Goal: Find specific page/section: Find specific page/section

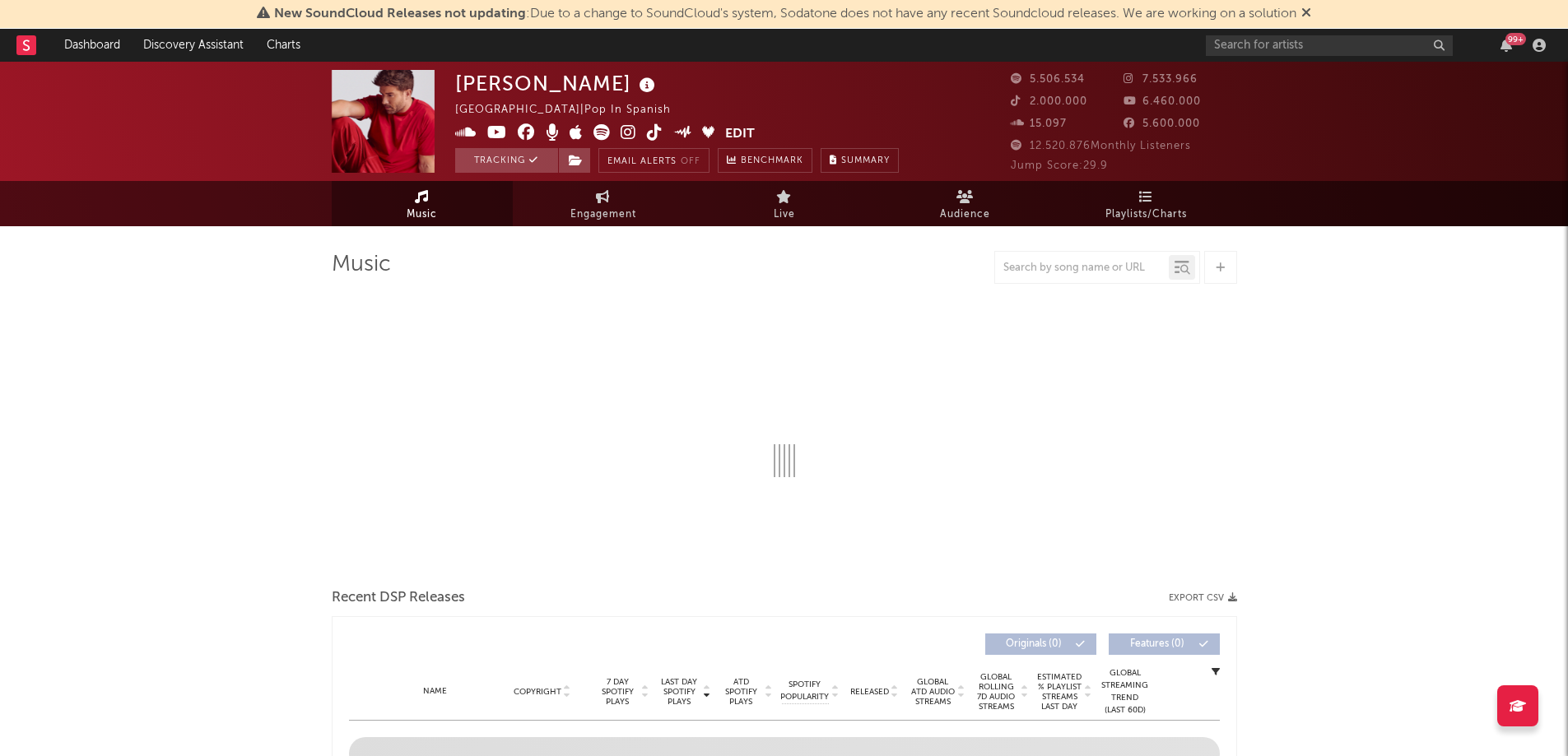
select select "6m"
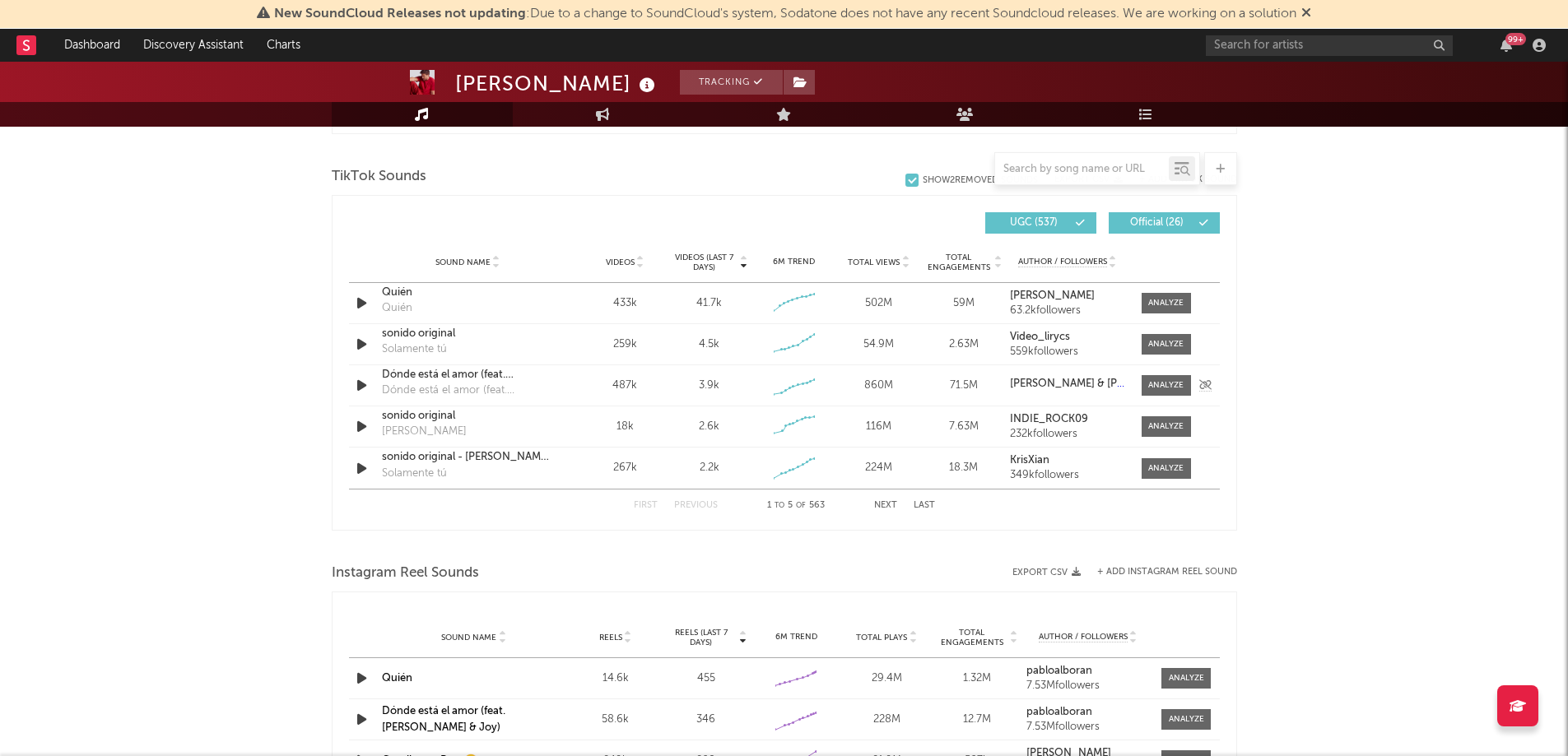
scroll to position [1084, 0]
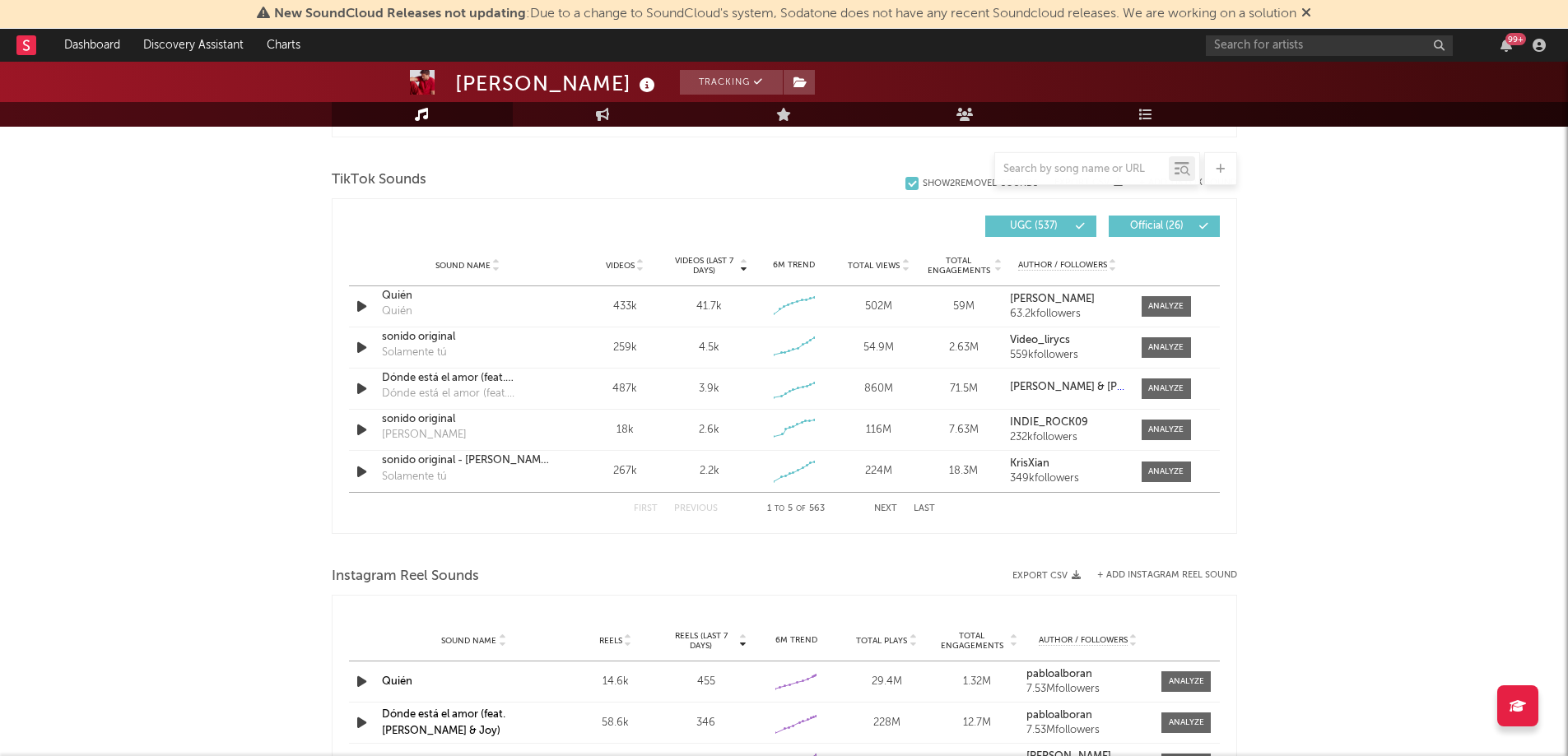
click at [883, 512] on button "Next" at bounding box center [886, 509] width 23 height 9
click at [714, 512] on button "Previous" at bounding box center [695, 509] width 43 height 9
click at [876, 506] on button "Next" at bounding box center [886, 509] width 23 height 9
click at [872, 506] on div "First Previous 11 to 15 of 563 Next Last" at bounding box center [784, 508] width 301 height 32
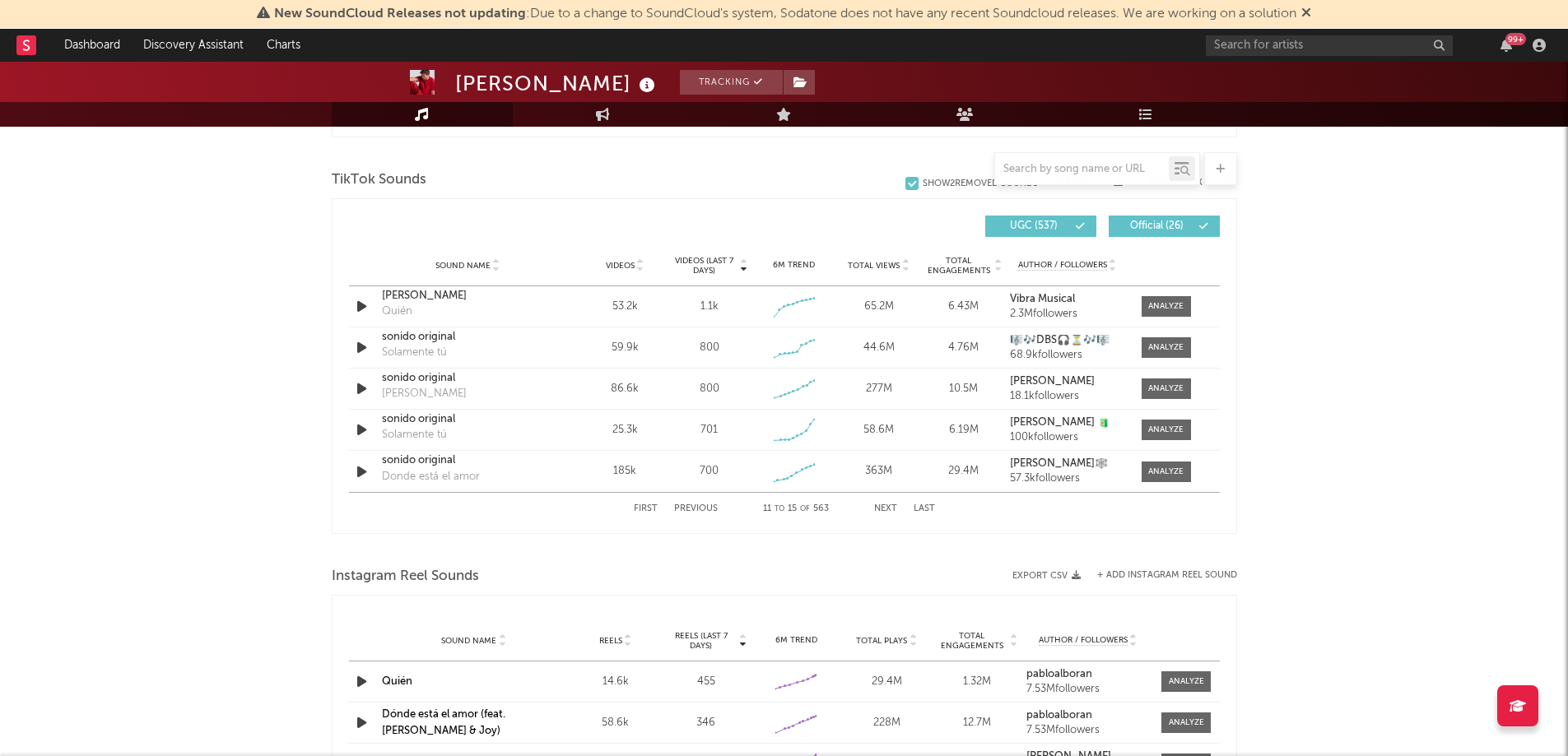
click at [880, 507] on button "Next" at bounding box center [886, 509] width 23 height 9
click at [1037, 164] on input "text" at bounding box center [1082, 170] width 174 height 13
